Goal: Communication & Community: Participate in discussion

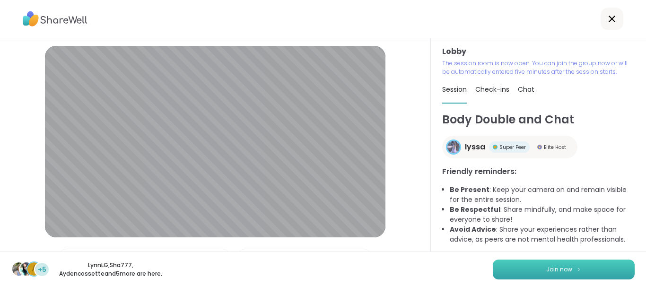
click at [517, 271] on button "Join now" at bounding box center [564, 270] width 142 height 20
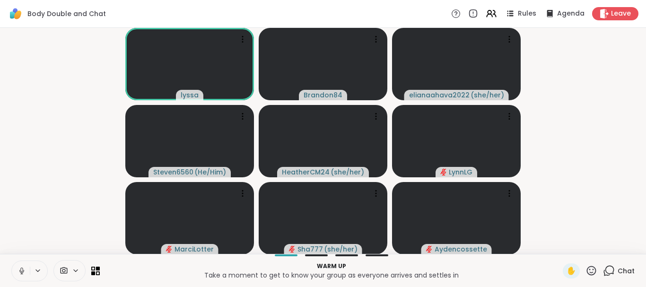
click at [27, 269] on button at bounding box center [21, 271] width 18 height 20
click at [12, 261] on button at bounding box center [21, 271] width 18 height 20
click at [22, 274] on icon at bounding box center [21, 273] width 2 height 0
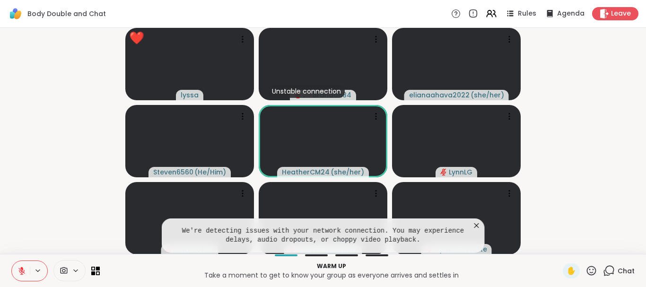
click at [15, 269] on button at bounding box center [21, 271] width 18 height 20
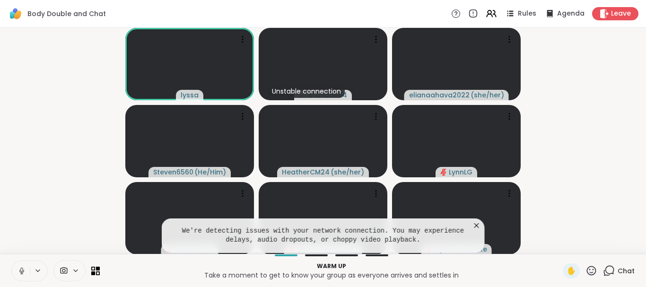
click at [12, 261] on button at bounding box center [21, 271] width 18 height 20
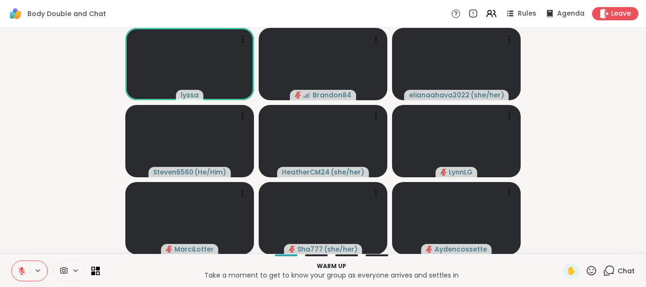
click at [22, 272] on icon at bounding box center [21, 271] width 9 height 9
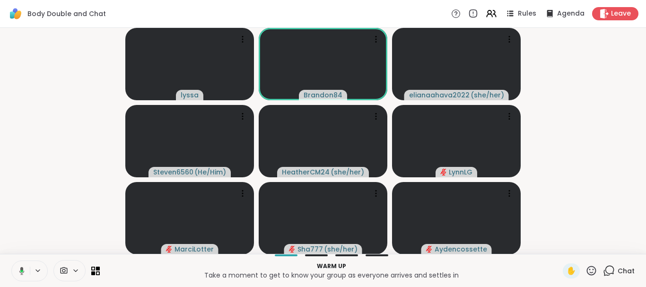
click at [22, 272] on icon at bounding box center [21, 271] width 5 height 8
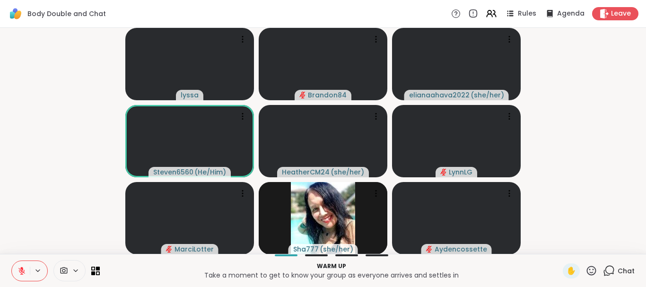
click at [12, 261] on button at bounding box center [21, 271] width 18 height 20
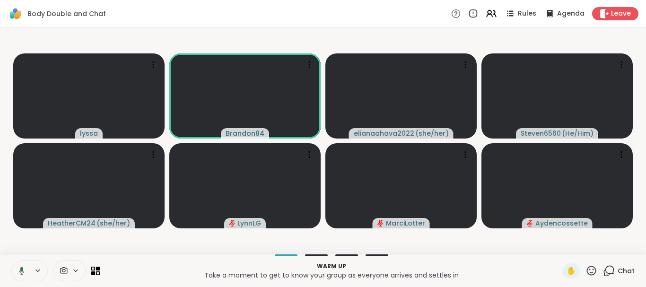
click at [10, 261] on button at bounding box center [19, 271] width 19 height 20
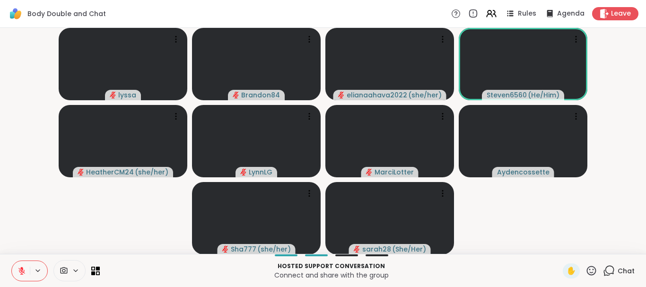
click at [614, 270] on icon at bounding box center [609, 270] width 9 height 9
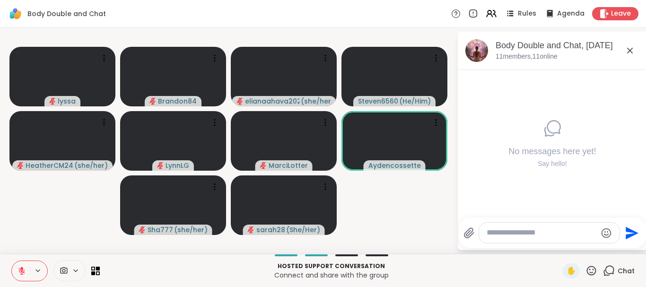
click at [547, 235] on textarea "Type your message" at bounding box center [541, 233] width 110 height 10
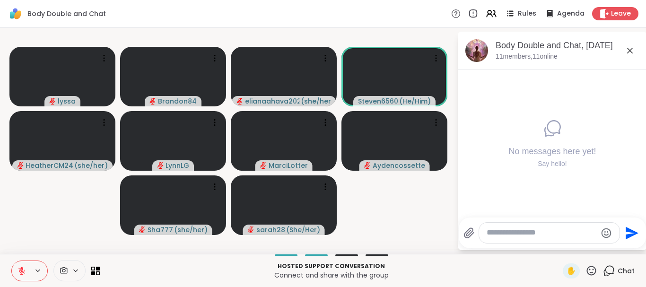
click at [547, 235] on textarea "Type your message" at bounding box center [541, 233] width 110 height 10
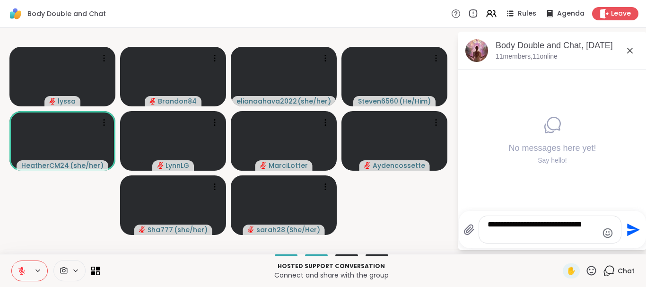
click at [576, 225] on textarea "**********" at bounding box center [542, 229] width 110 height 19
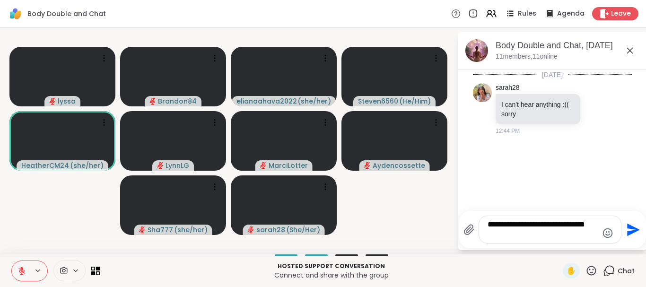
click at [504, 235] on textarea "**********" at bounding box center [542, 229] width 110 height 19
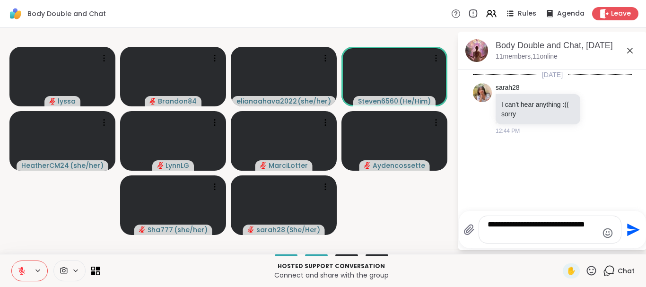
click at [507, 235] on textarea "**********" at bounding box center [542, 229] width 110 height 19
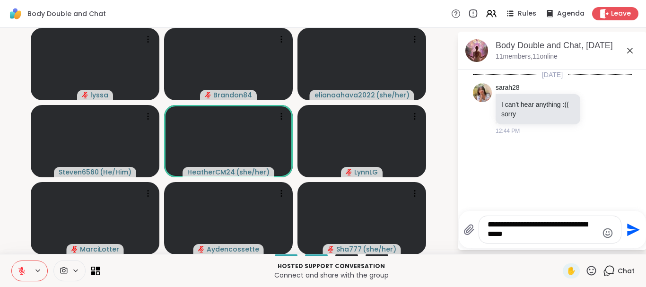
type textarea "**********"
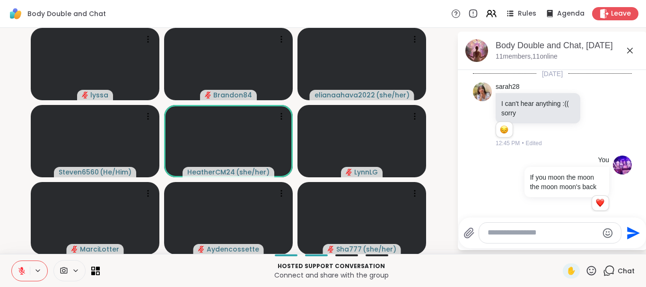
scroll to position [14, 0]
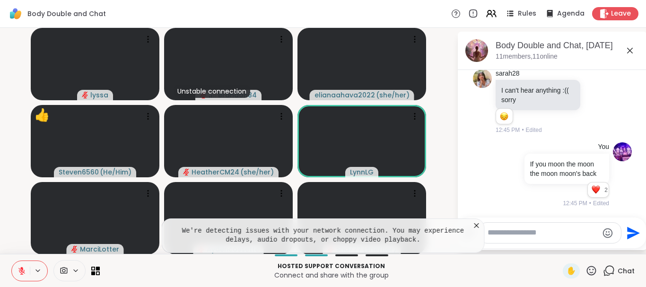
click at [475, 225] on icon at bounding box center [476, 225] width 5 height 5
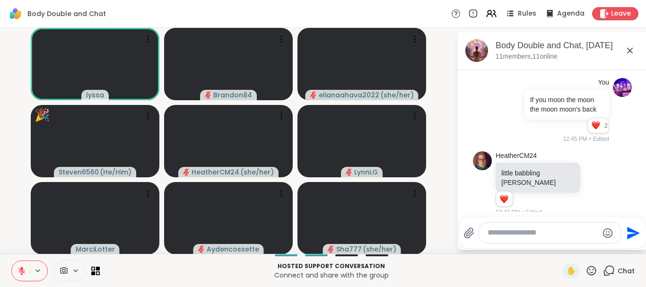
scroll to position [138, 0]
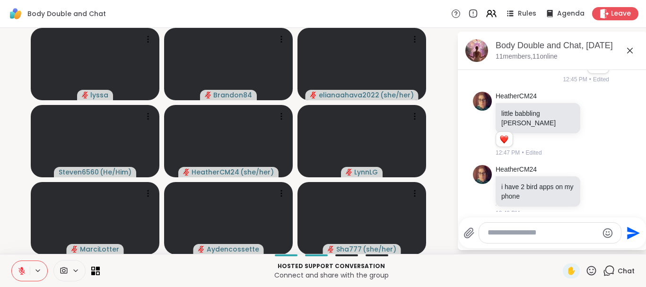
click at [20, 270] on icon at bounding box center [21, 271] width 9 height 9
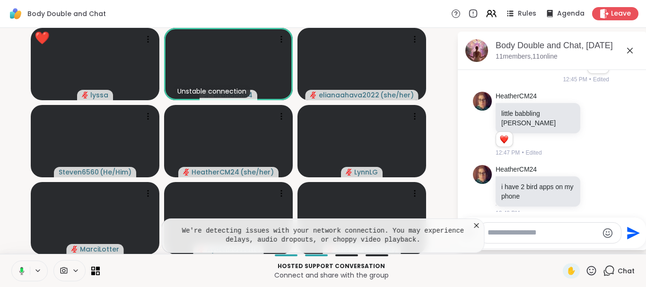
click at [10, 261] on button at bounding box center [19, 271] width 19 height 20
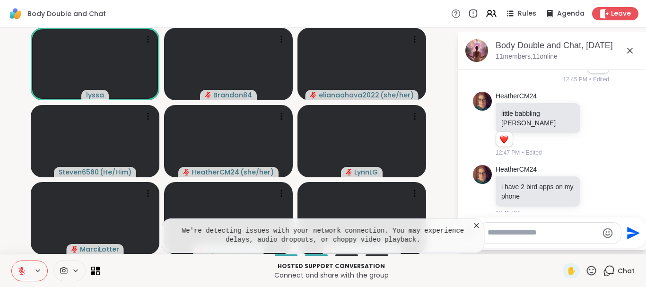
click at [12, 261] on button at bounding box center [21, 271] width 18 height 20
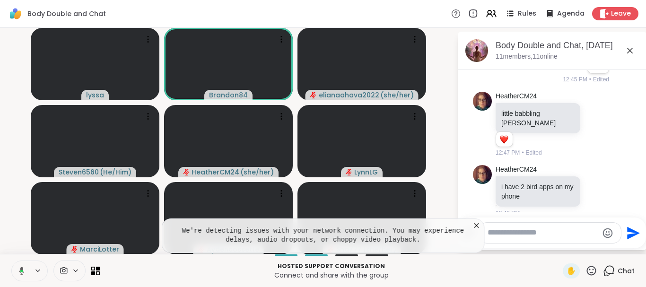
click at [10, 261] on button at bounding box center [19, 271] width 19 height 20
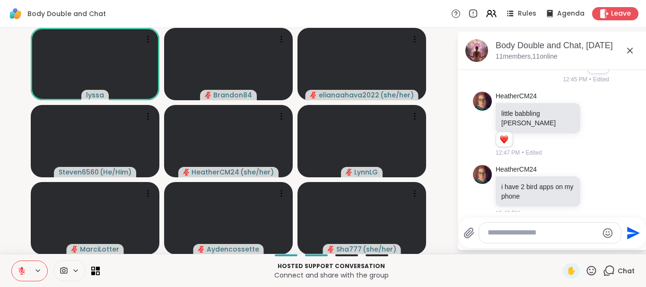
click at [12, 261] on button at bounding box center [21, 271] width 18 height 20
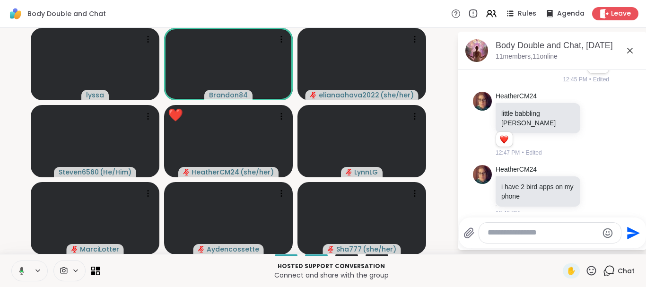
click at [10, 261] on button at bounding box center [19, 271] width 19 height 20
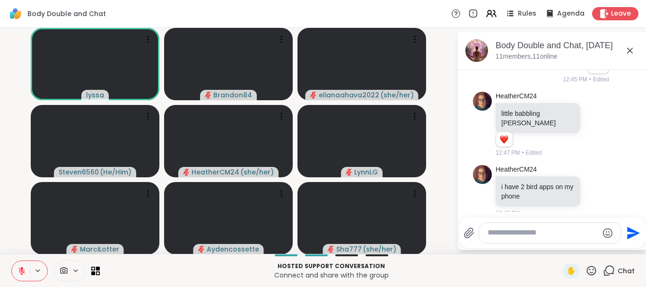
click at [12, 261] on button at bounding box center [21, 271] width 18 height 20
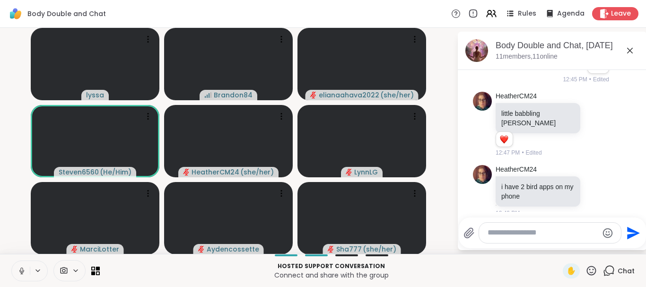
click at [12, 261] on button at bounding box center [21, 271] width 18 height 20
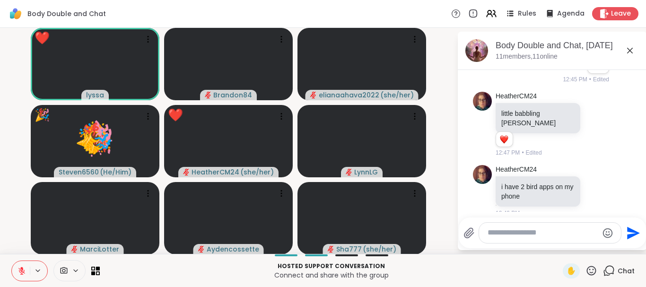
click at [12, 261] on button at bounding box center [21, 271] width 18 height 20
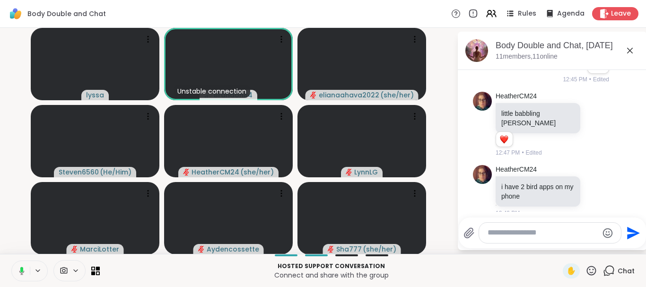
click at [10, 261] on button at bounding box center [19, 271] width 19 height 20
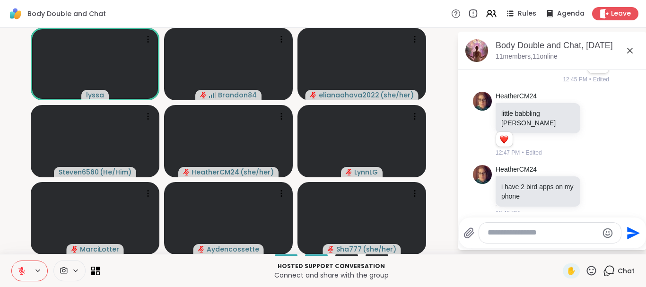
click at [20, 270] on icon at bounding box center [21, 271] width 9 height 9
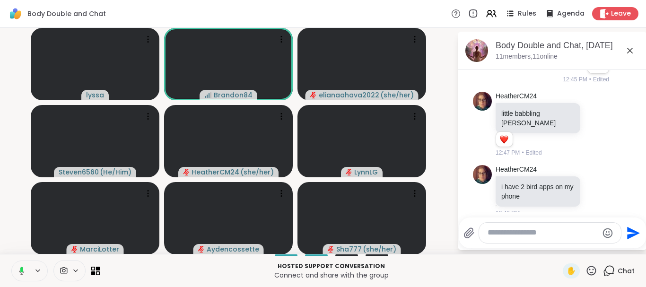
click at [10, 261] on button at bounding box center [19, 271] width 19 height 20
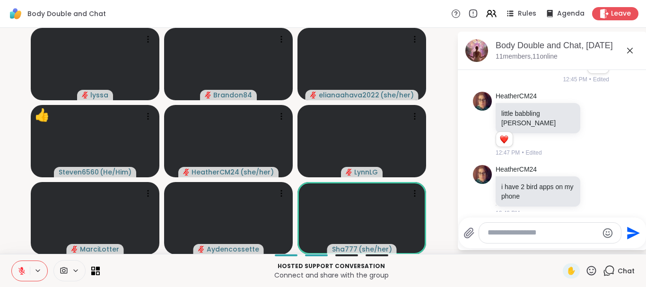
click at [12, 261] on button at bounding box center [21, 271] width 18 height 20
click at [20, 270] on icon at bounding box center [21, 270] width 5 height 3
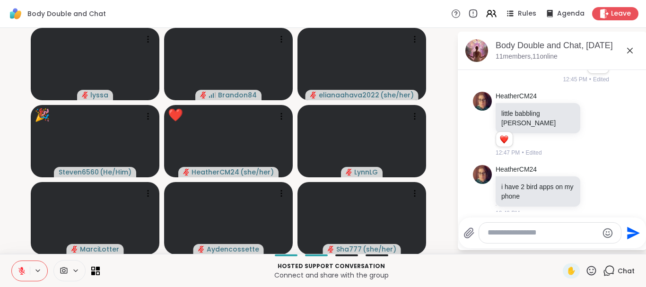
click at [12, 261] on button at bounding box center [21, 271] width 18 height 20
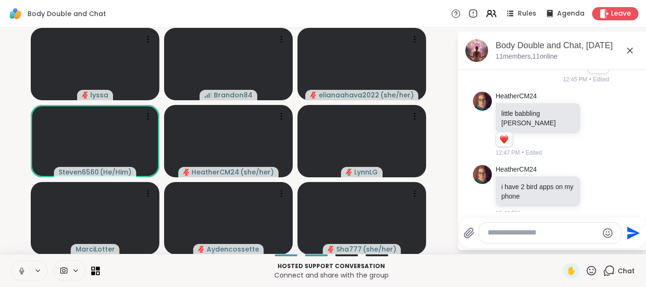
click at [12, 261] on button at bounding box center [21, 271] width 18 height 20
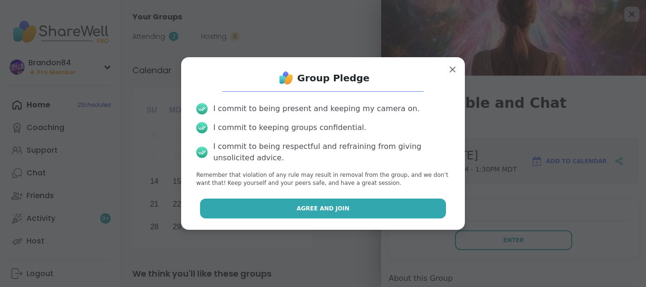
click at [395, 209] on button "Agree and Join" at bounding box center [323, 209] width 246 height 20
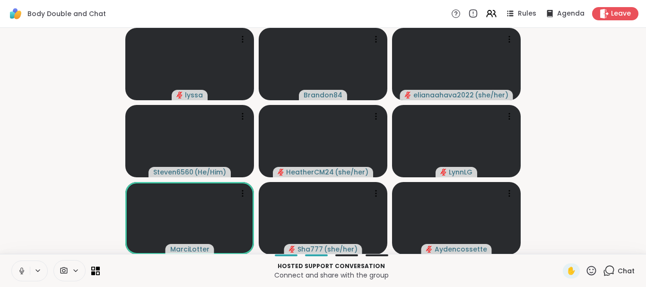
click at [24, 270] on icon at bounding box center [21, 271] width 9 height 9
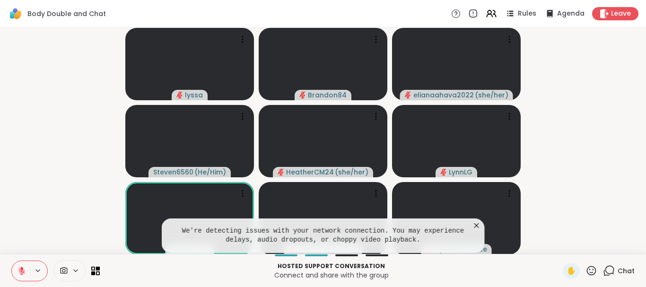
click at [476, 224] on icon at bounding box center [476, 225] width 9 height 9
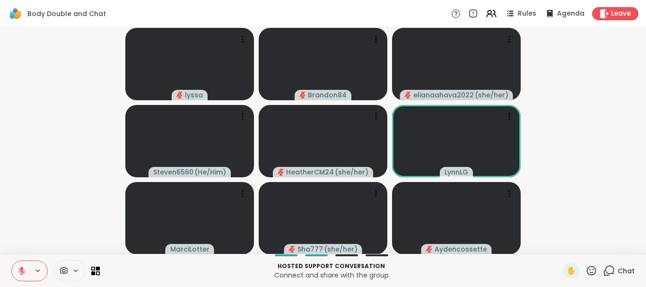
click at [593, 267] on icon at bounding box center [591, 270] width 9 height 9
click at [559, 240] on div "❤️" at bounding box center [563, 245] width 17 height 15
click at [612, 269] on div "1" at bounding box center [613, 265] width 10 height 10
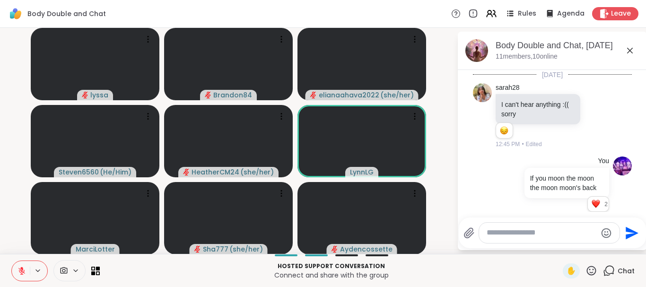
scroll to position [239, 0]
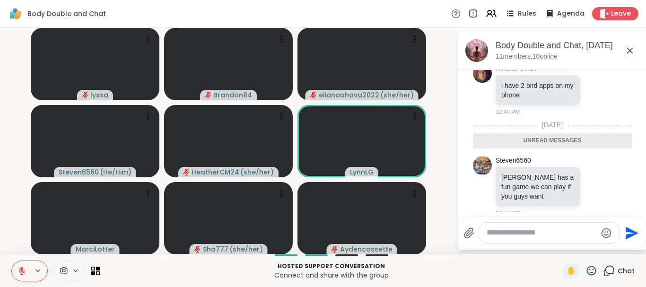
click at [243, 15] on div "Body Double and Chat Rules Agenda Leave" at bounding box center [323, 14] width 646 height 28
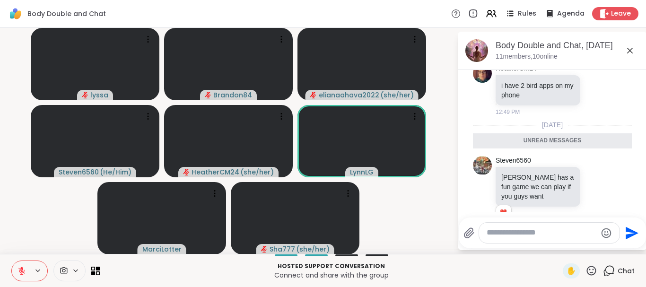
scroll to position [253, 0]
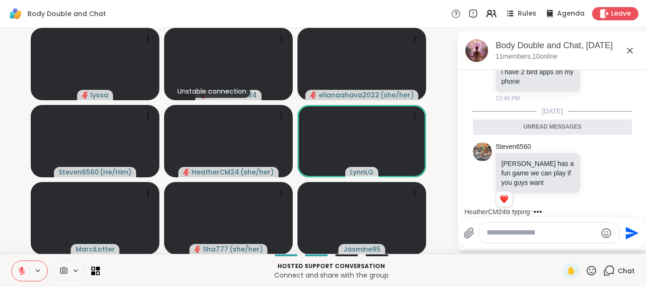
click at [615, 270] on icon at bounding box center [609, 271] width 12 height 12
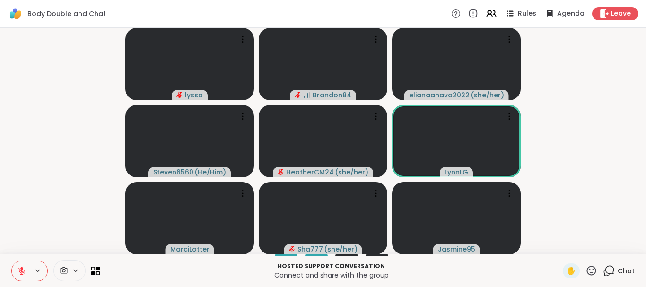
click at [615, 270] on icon at bounding box center [609, 271] width 12 height 12
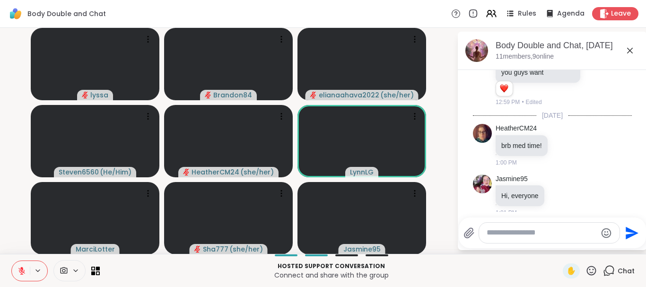
scroll to position [381, 0]
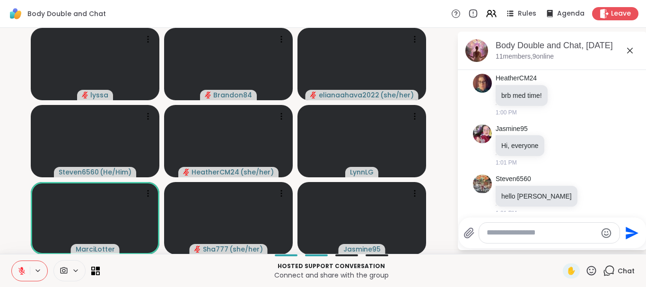
click at [505, 234] on textarea "Type your message" at bounding box center [541, 233] width 110 height 10
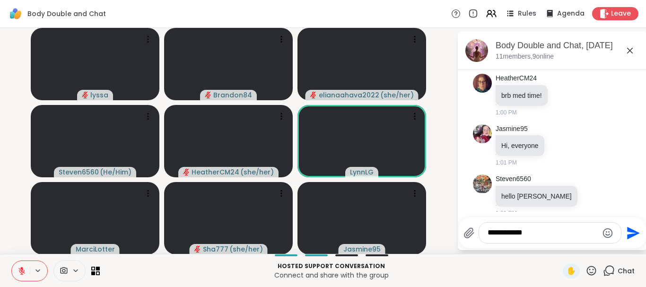
type textarea "**********"
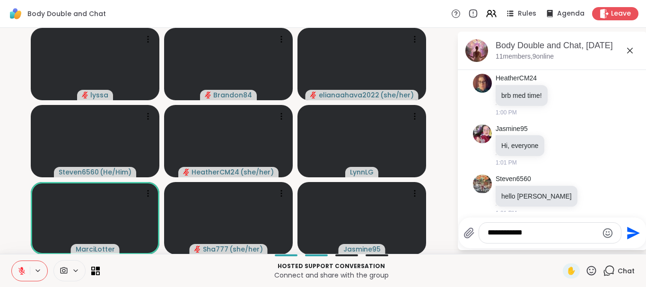
click at [633, 234] on icon "Send" at bounding box center [633, 232] width 13 height 13
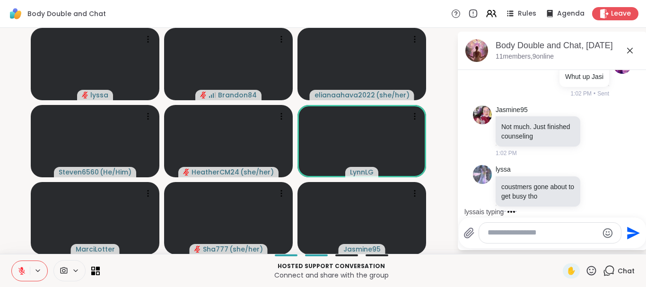
scroll to position [602, 0]
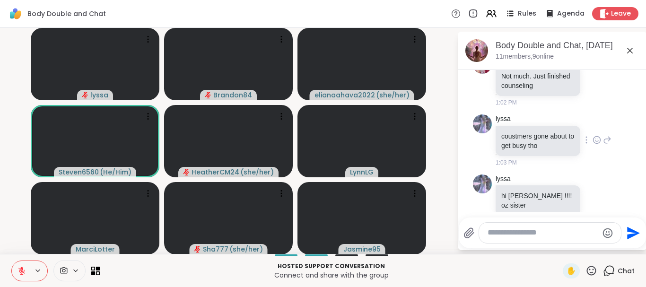
click at [598, 137] on icon at bounding box center [596, 140] width 7 height 7
click at [523, 121] on div "Select Reaction: Heart" at bounding box center [521, 125] width 9 height 9
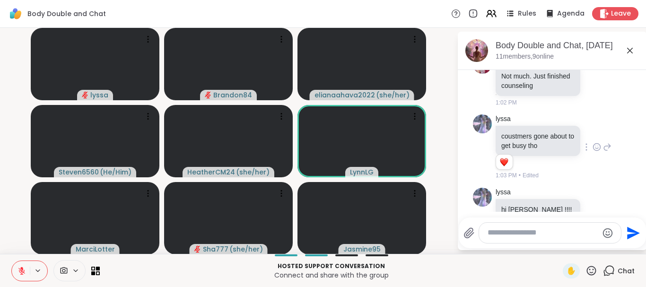
drag, startPoint x: 494, startPoint y: 228, endPoint x: 499, endPoint y: 235, distance: 8.5
click at [499, 235] on div at bounding box center [550, 233] width 142 height 20
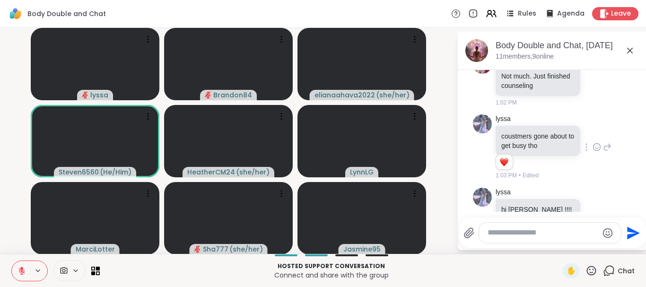
click at [499, 235] on textarea "Type your message" at bounding box center [542, 233] width 110 height 10
type textarea "***"
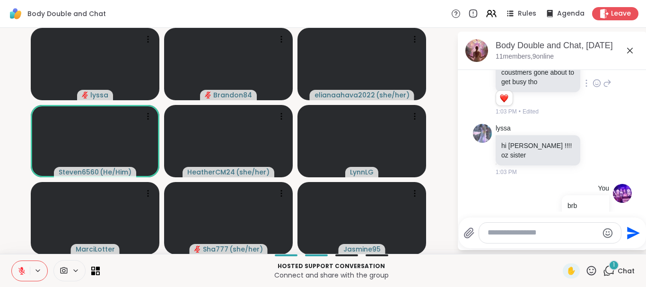
scroll to position [726, 0]
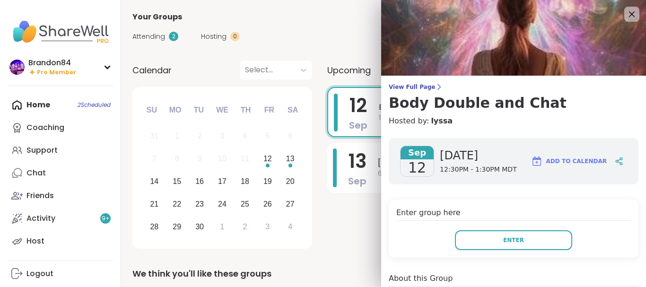
click at [548, 238] on button "Enter" at bounding box center [513, 240] width 117 height 20
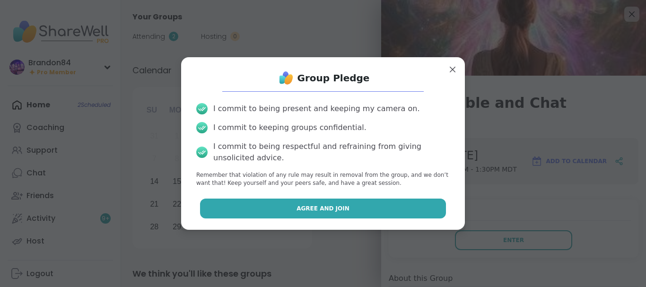
click at [361, 205] on button "Agree and Join" at bounding box center [323, 209] width 246 height 20
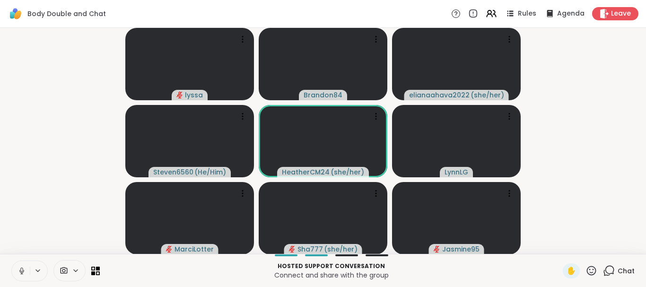
click at [21, 272] on icon at bounding box center [21, 271] width 9 height 9
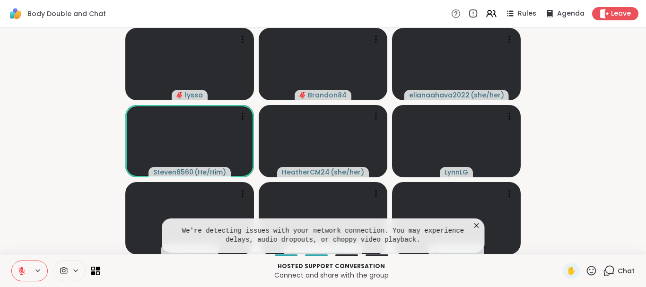
click at [21, 272] on icon at bounding box center [21, 271] width 9 height 9
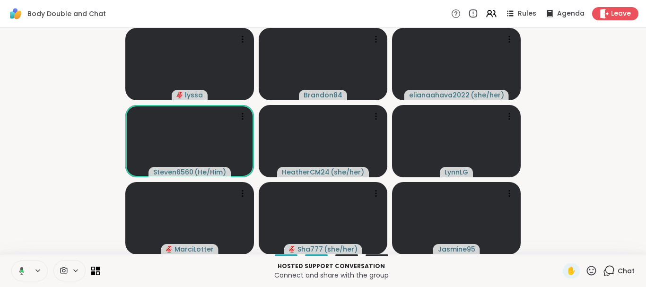
click at [21, 272] on icon at bounding box center [21, 270] width 3 height 2
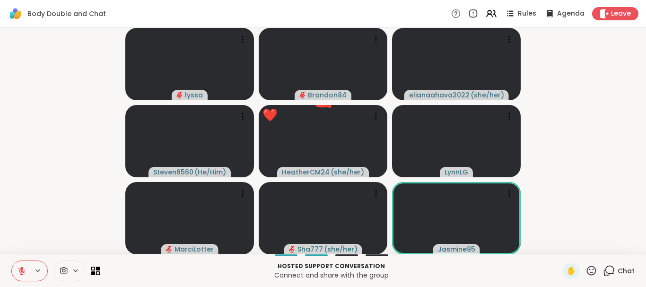
click at [21, 272] on icon at bounding box center [21, 271] width 9 height 9
click at [12, 261] on button at bounding box center [21, 271] width 18 height 20
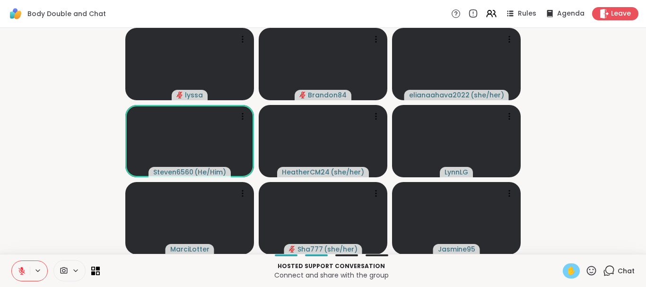
click at [572, 269] on span "✋" at bounding box center [570, 270] width 9 height 11
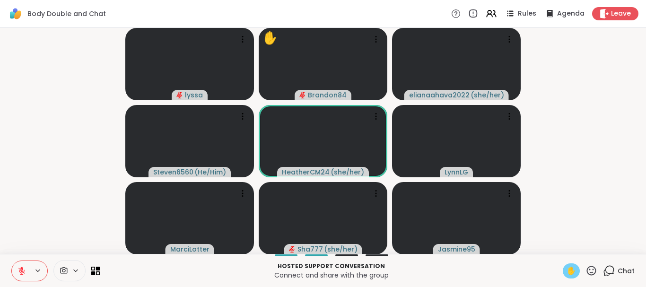
click at [18, 268] on icon at bounding box center [21, 271] width 9 height 9
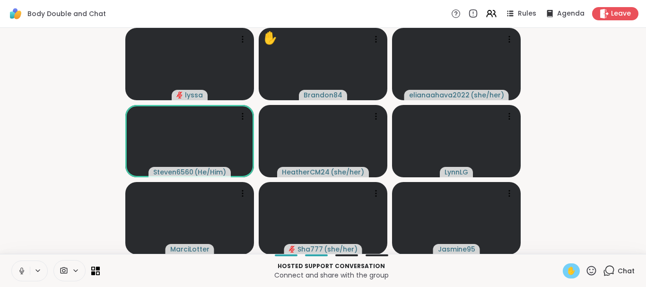
click at [17, 269] on icon at bounding box center [21, 271] width 9 height 9
